Goal: Check status

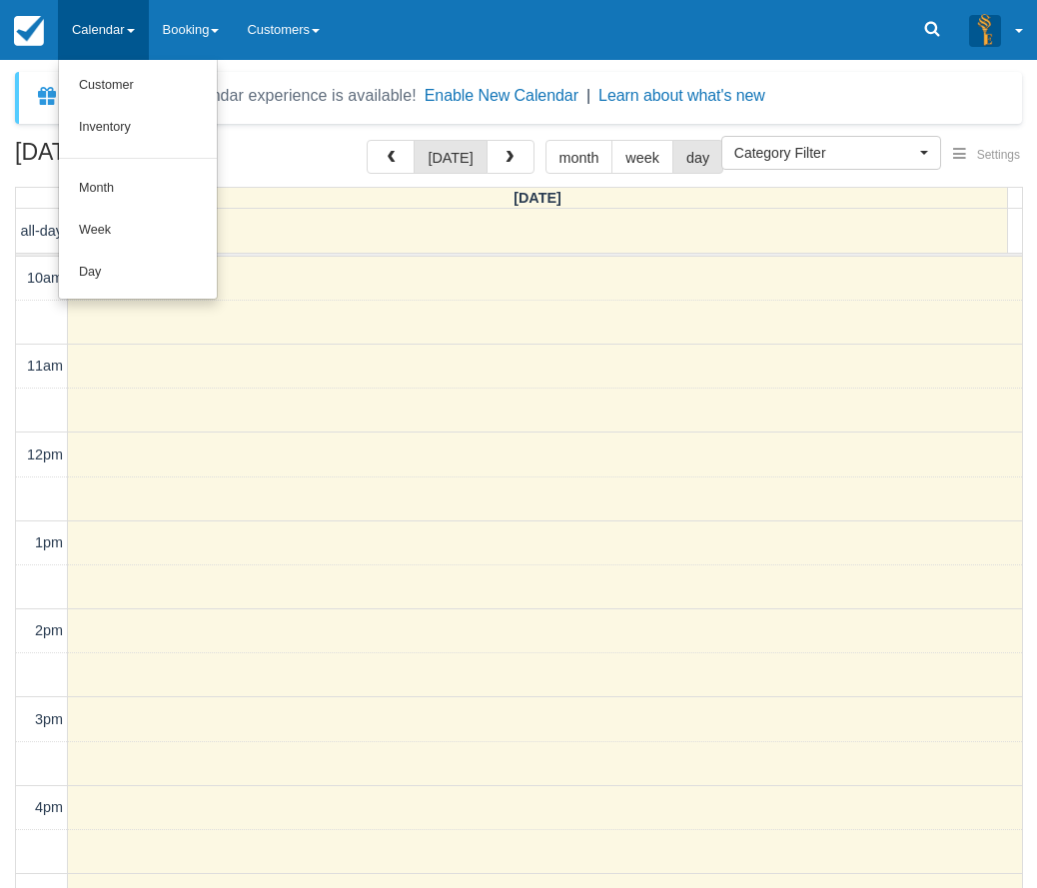
select select
click at [94, 280] on link "Day" at bounding box center [138, 273] width 158 height 42
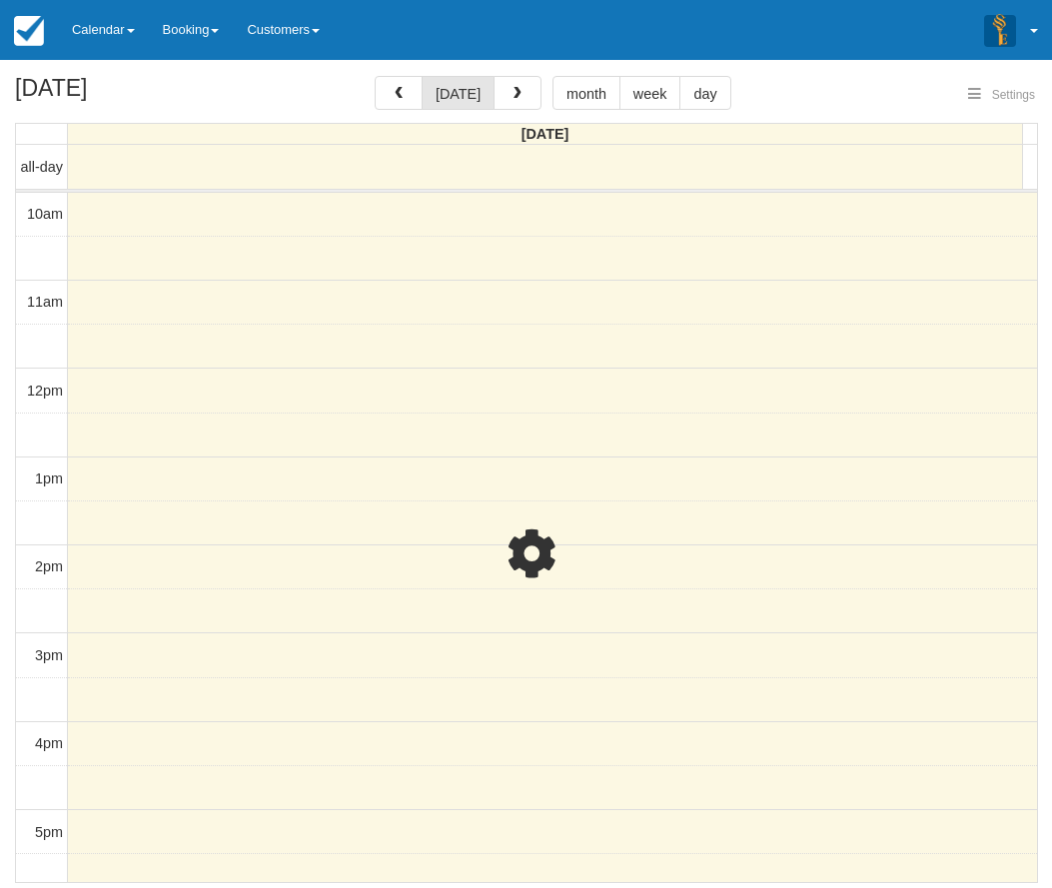
select select
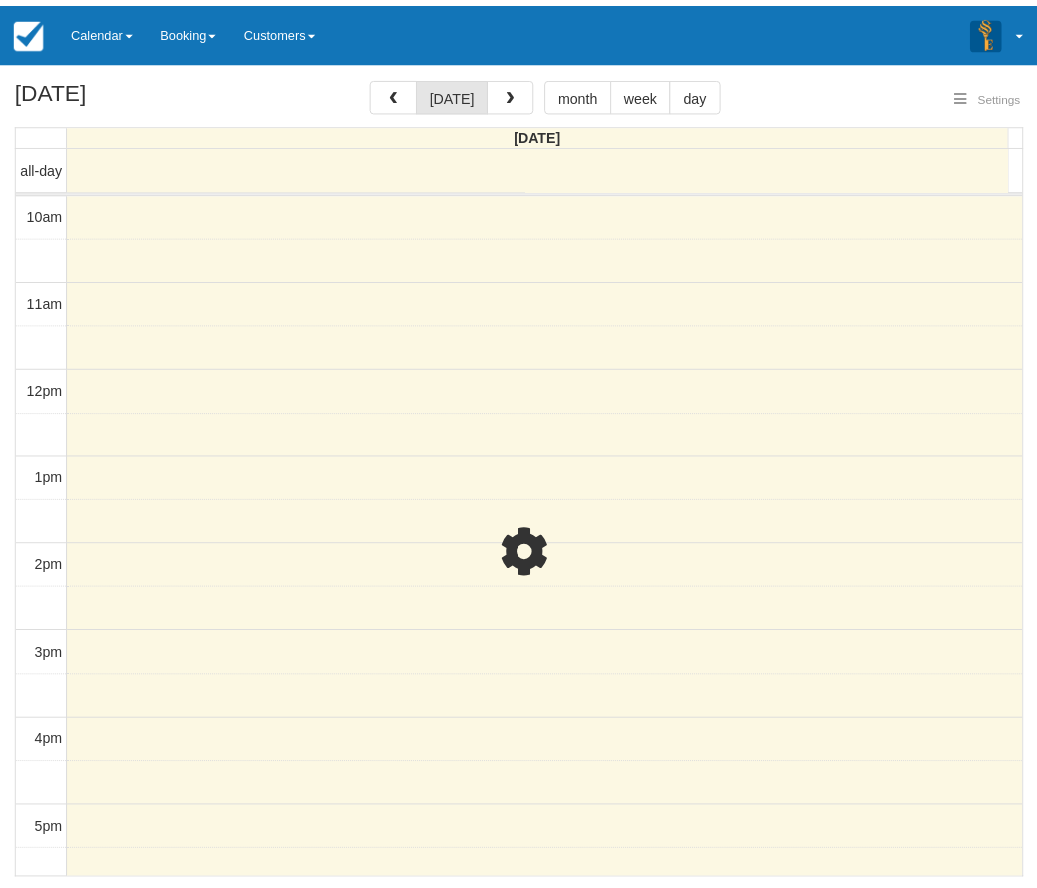
scroll to position [414, 0]
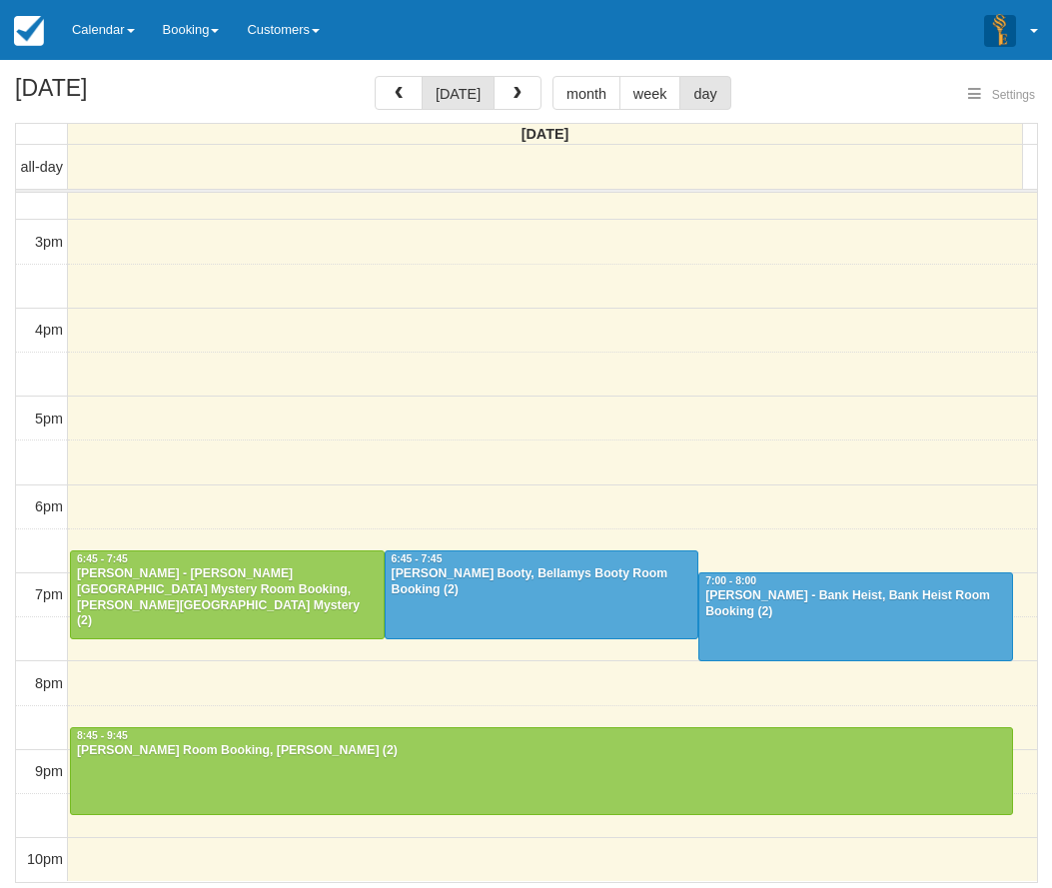
select select
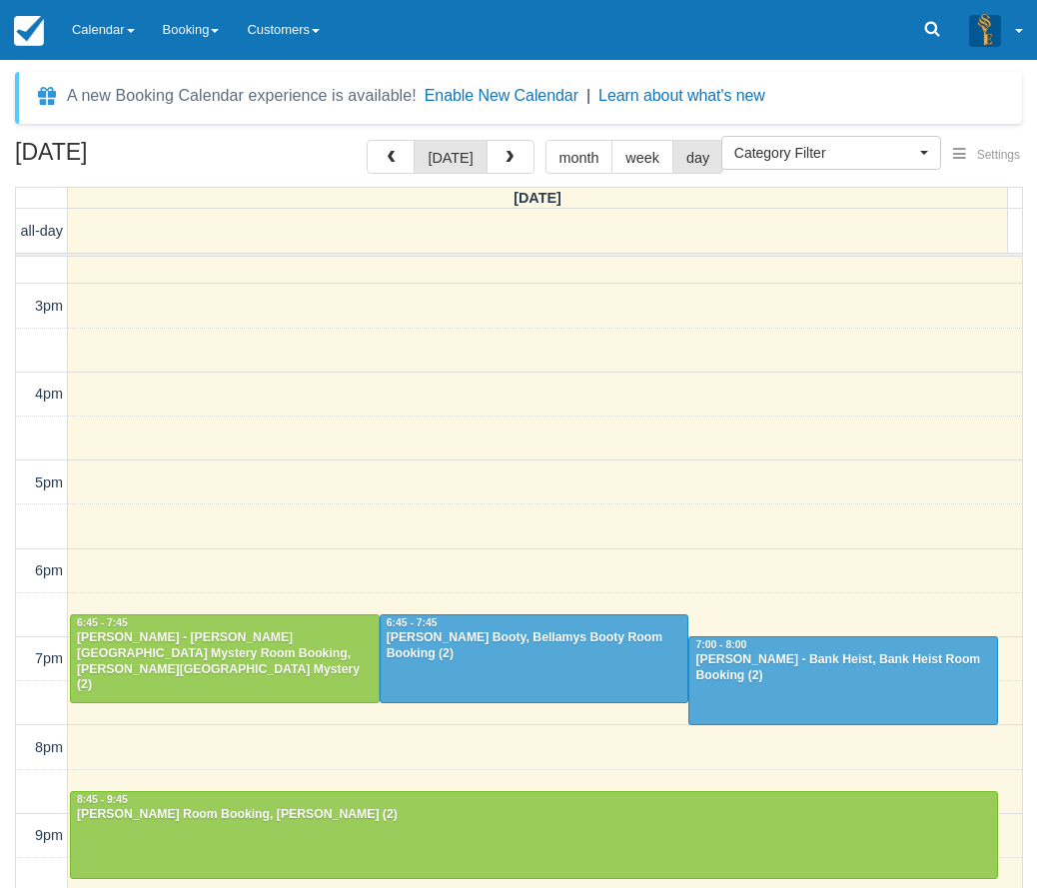
scroll to position [413, 0]
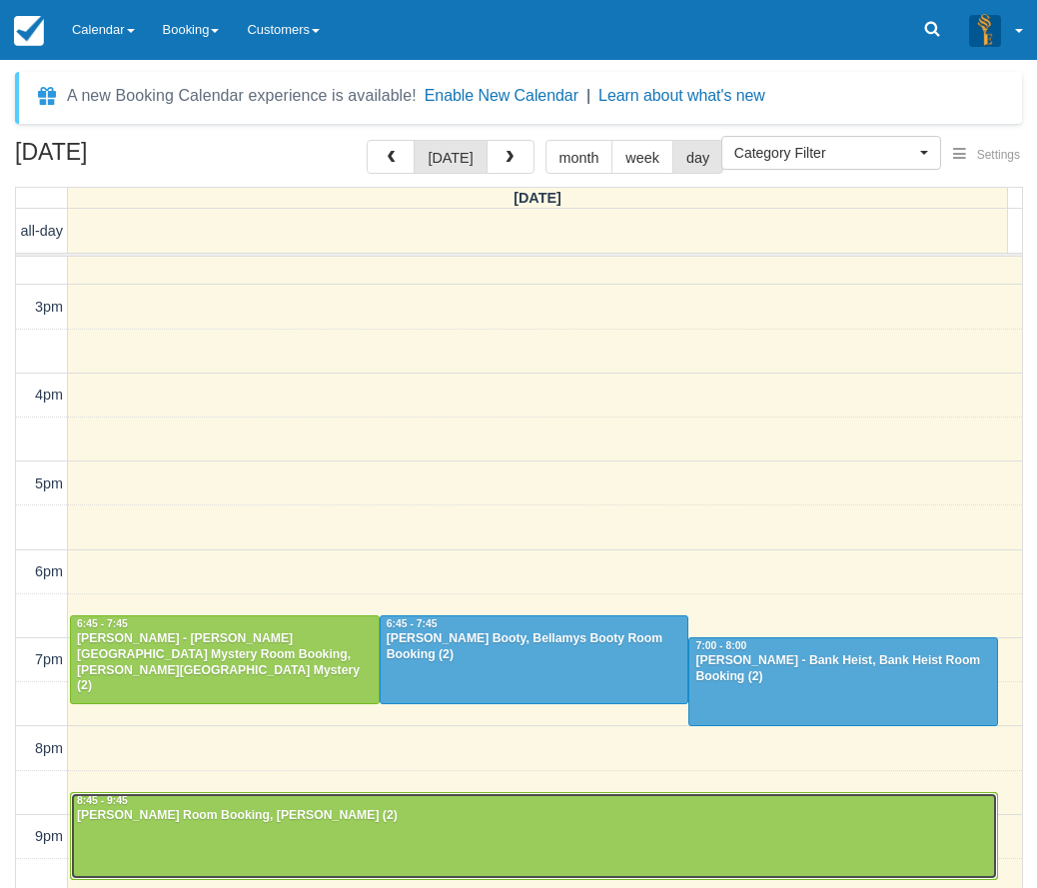
click at [459, 822] on div "[PERSON_NAME] Room Booking, [PERSON_NAME] (2)" at bounding box center [534, 817] width 916 height 16
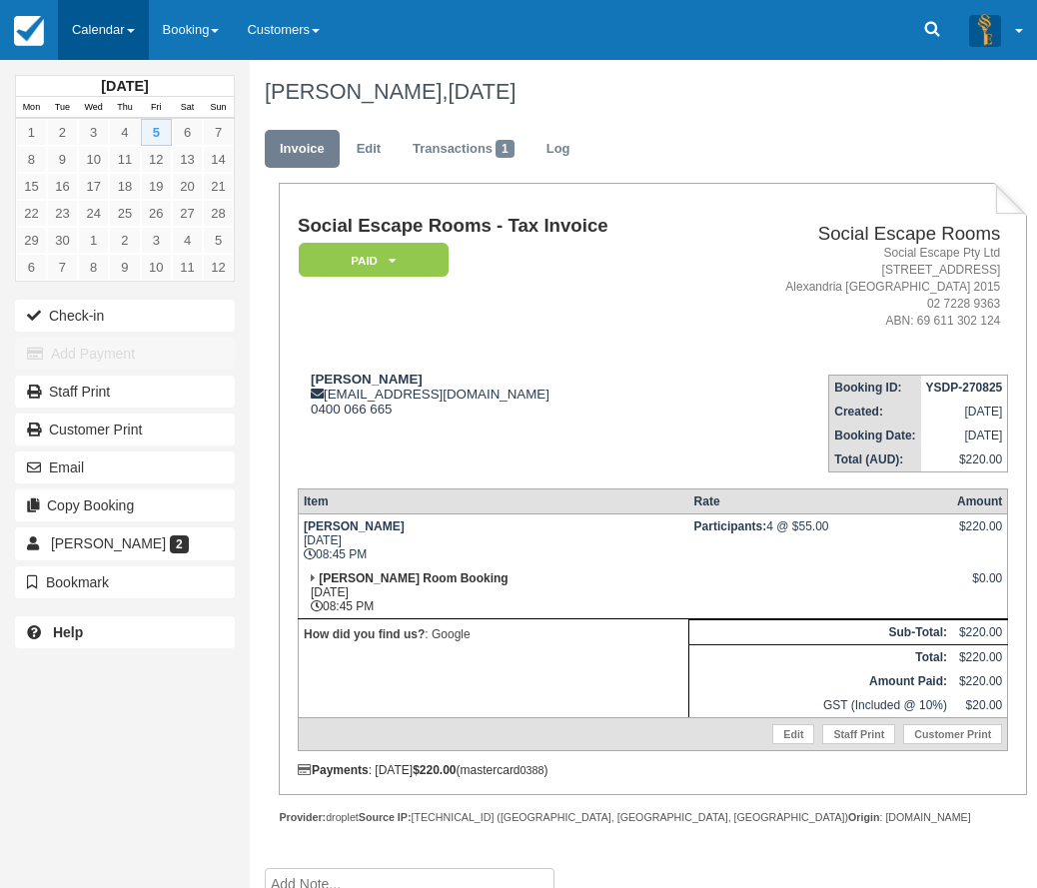
click at [114, 26] on link "Calendar" at bounding box center [103, 30] width 91 height 60
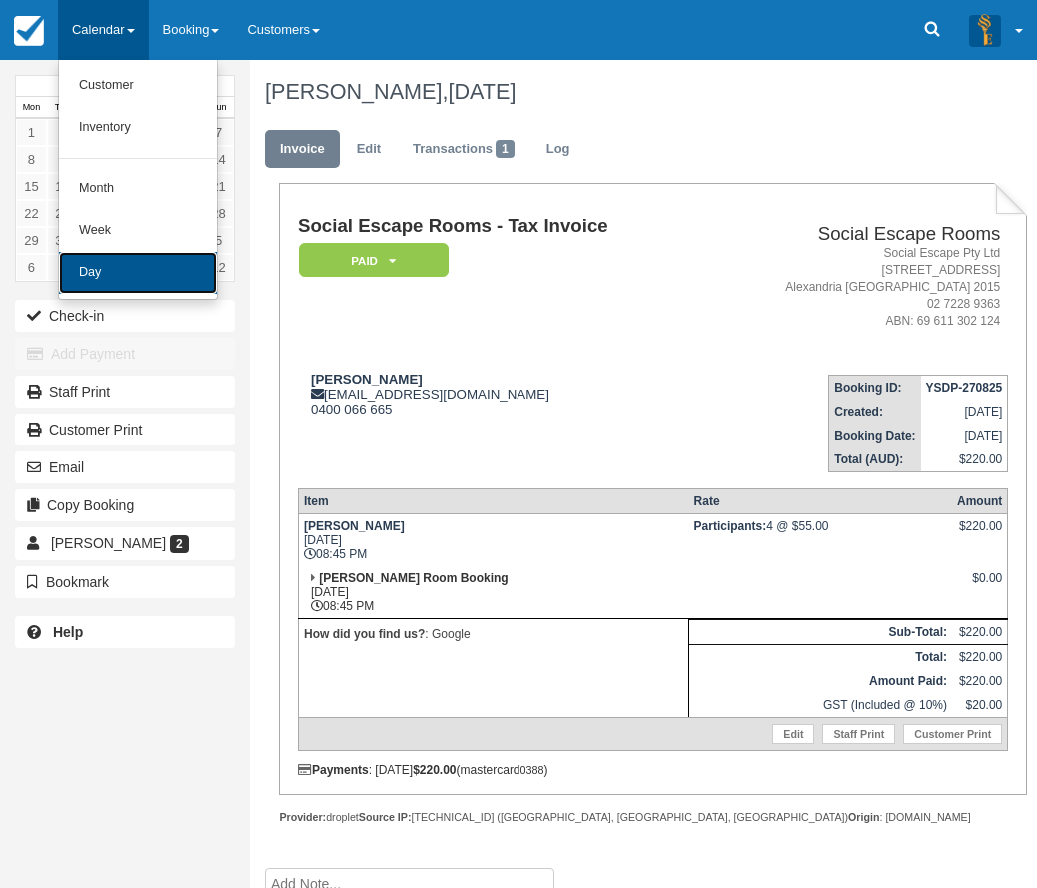
click at [105, 268] on link "Day" at bounding box center [138, 273] width 158 height 42
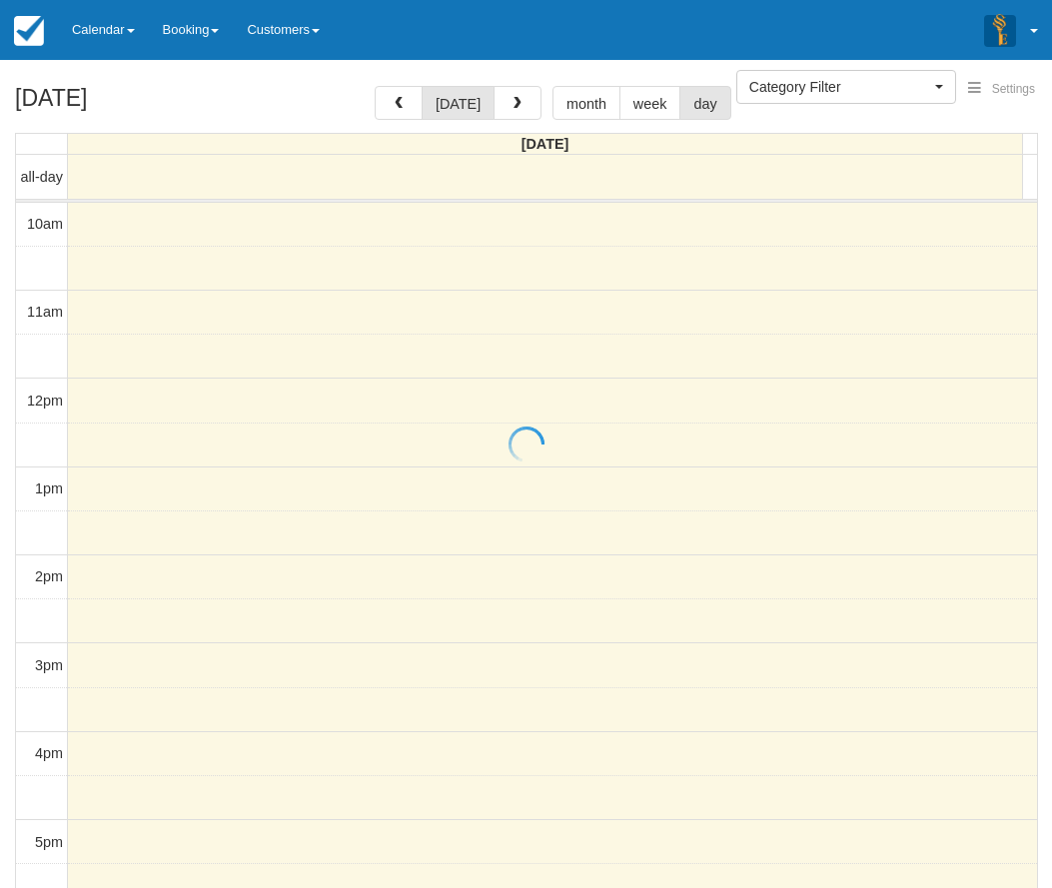
select select
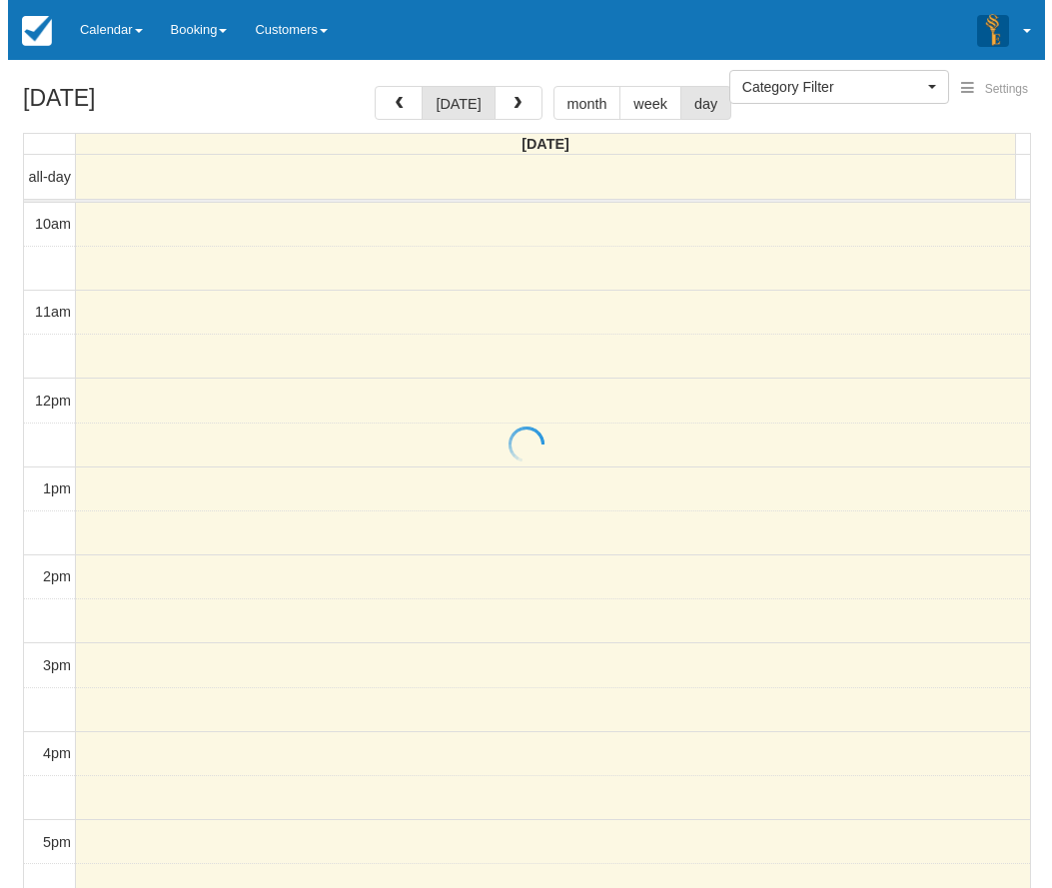
scroll to position [414, 0]
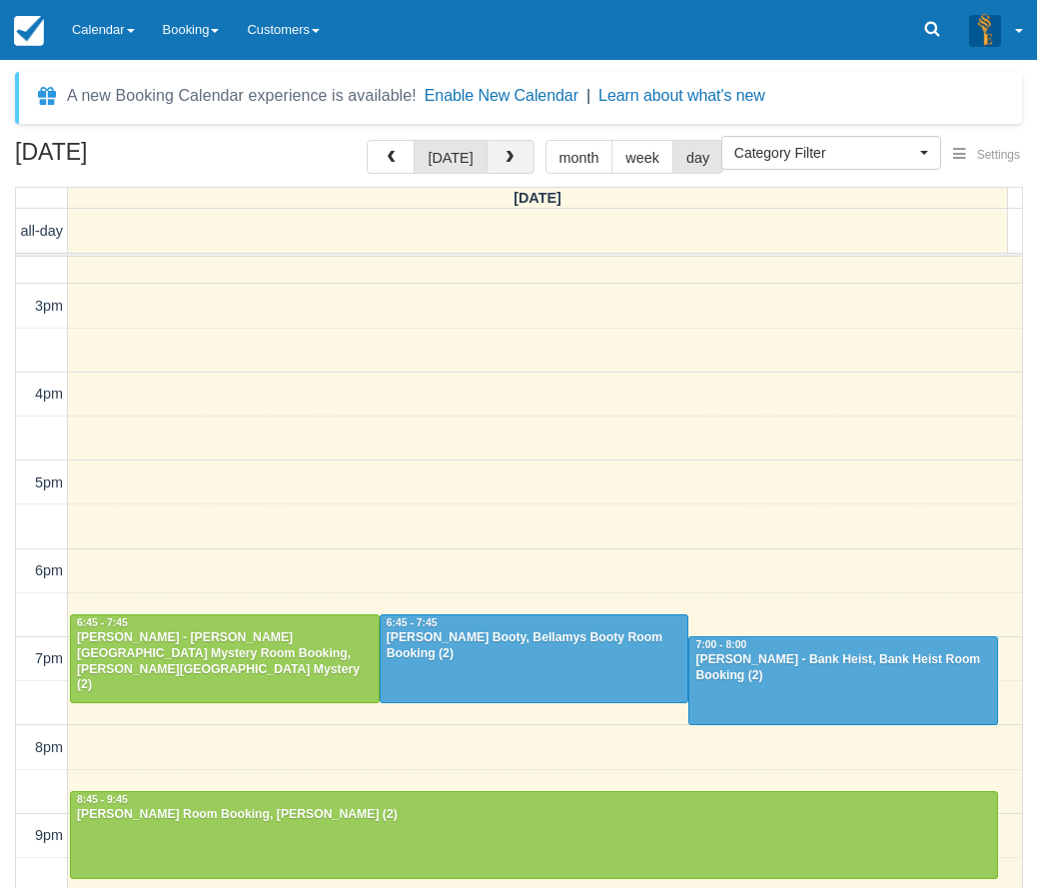
click at [507, 164] on span "button" at bounding box center [510, 158] width 14 height 14
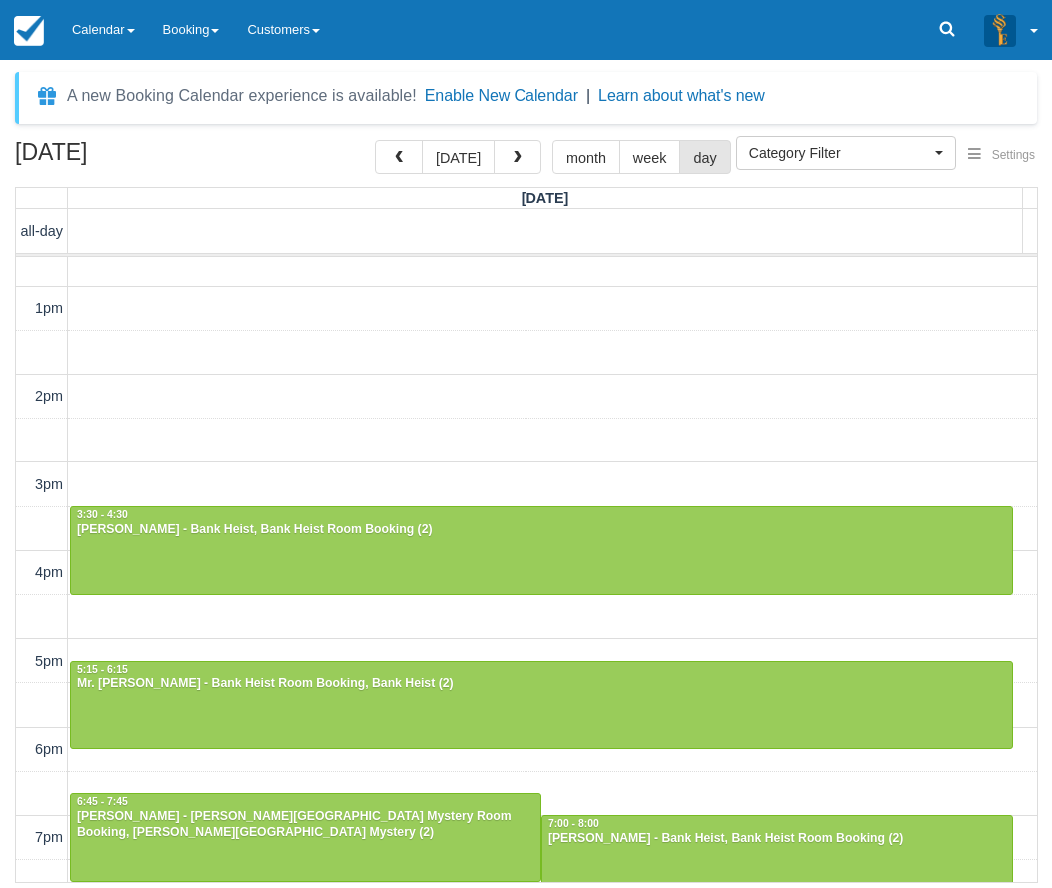
scroll to position [477, 0]
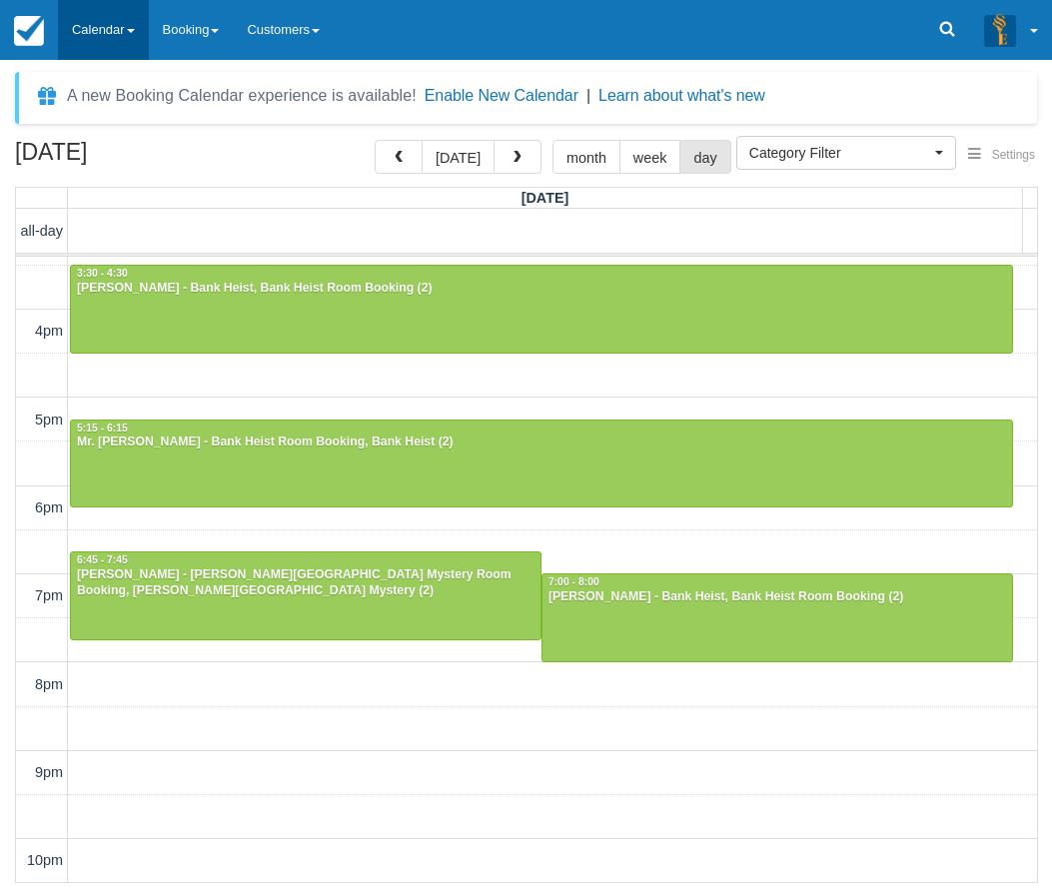
click at [118, 24] on link "Calendar" at bounding box center [103, 30] width 91 height 60
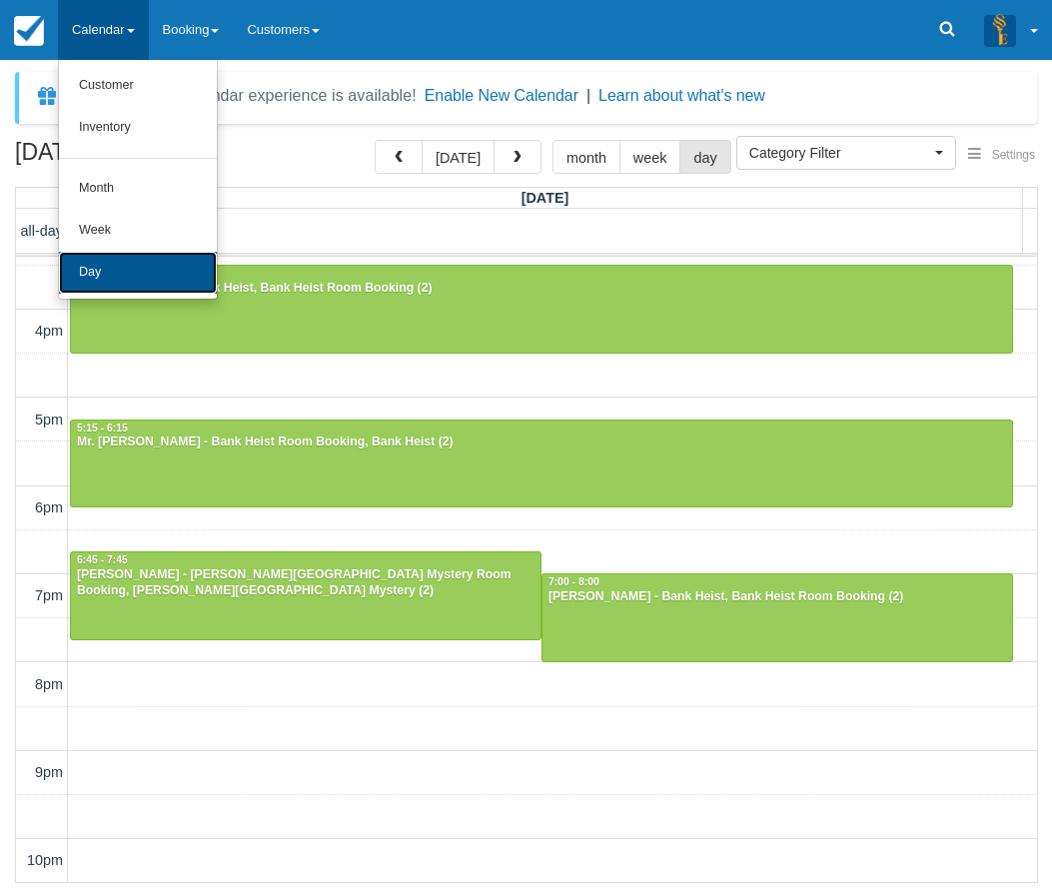
click at [113, 273] on link "Day" at bounding box center [138, 273] width 158 height 42
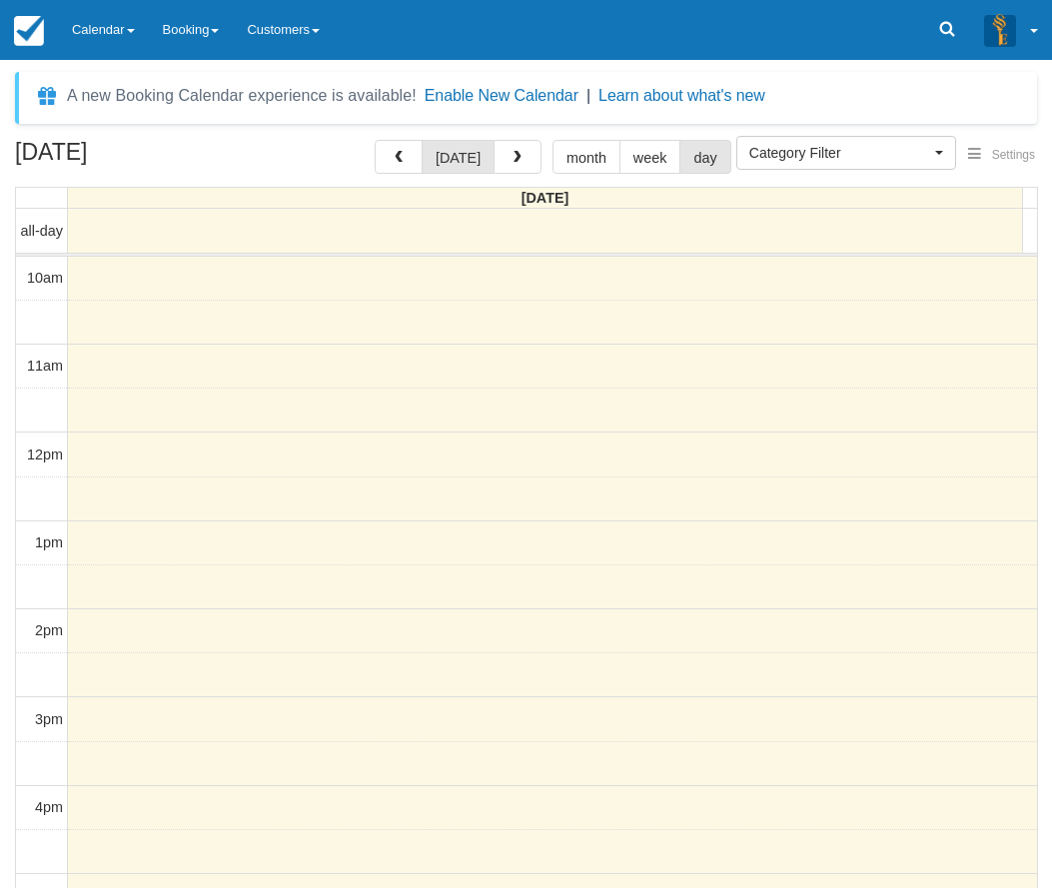
select select
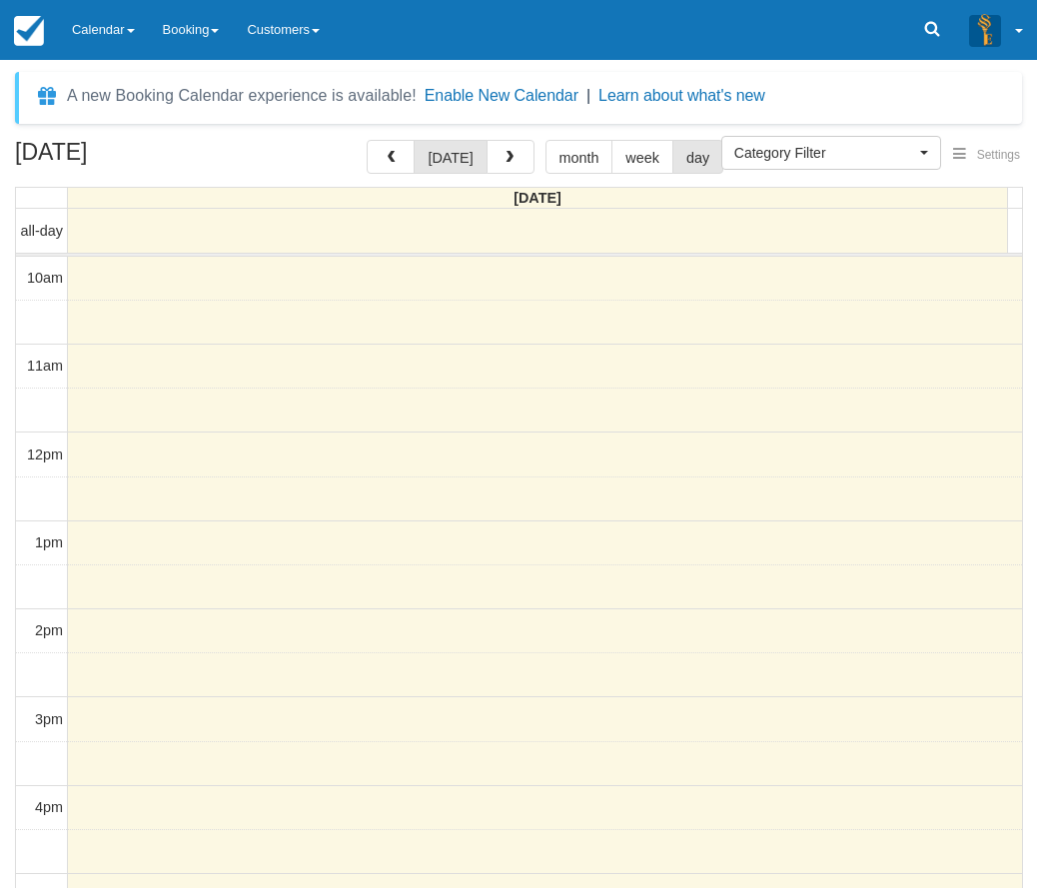
scroll to position [414, 0]
